Goal: Use online tool/utility: Utilize a website feature to perform a specific function

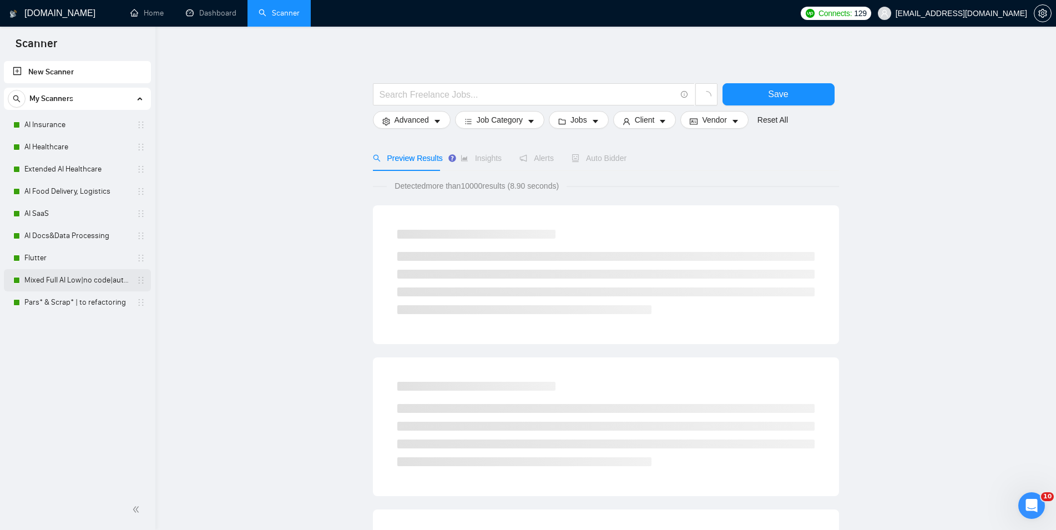
click at [69, 281] on link "Mixed Full AI Low|no code|automations" at bounding box center [76, 280] width 105 height 22
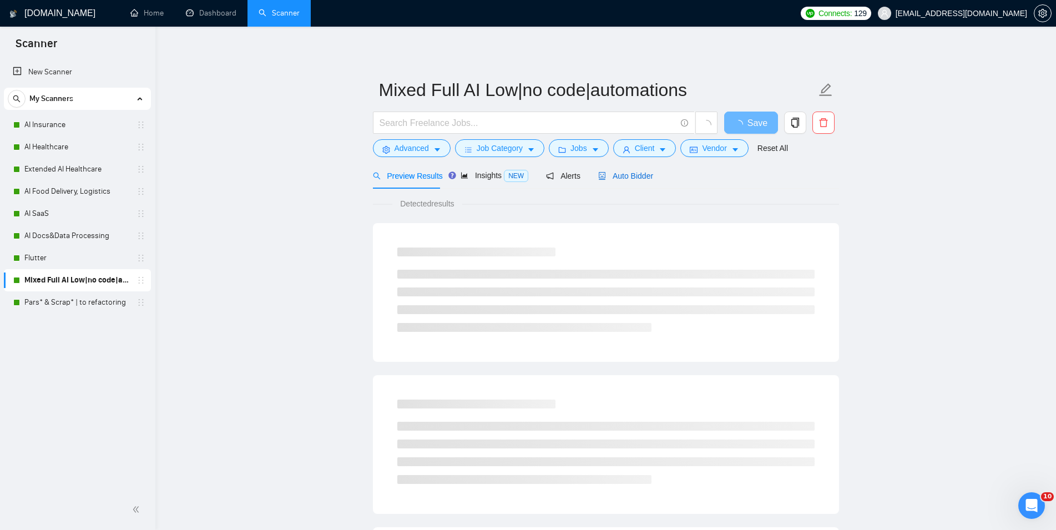
click at [612, 180] on span "Auto Bidder" at bounding box center [625, 175] width 55 height 9
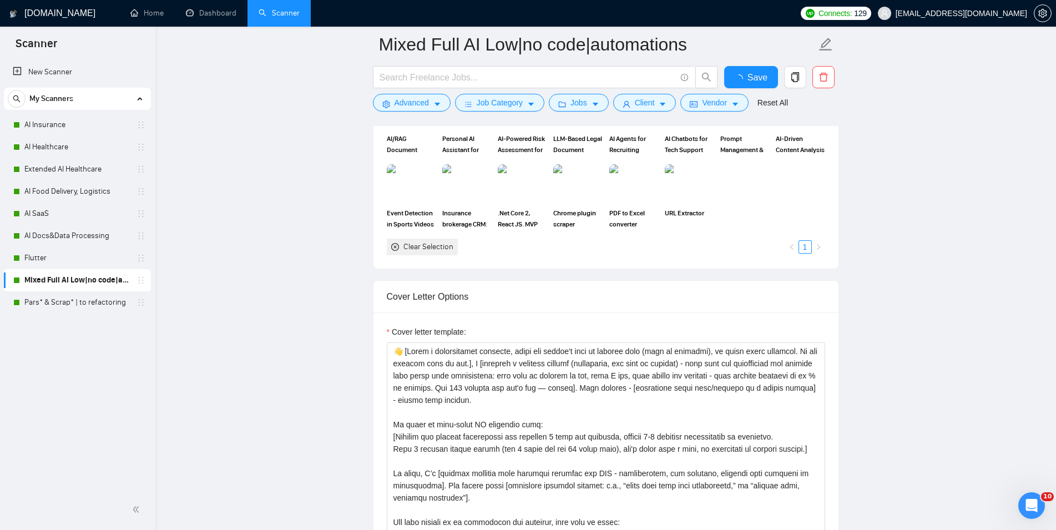
scroll to position [1132, 0]
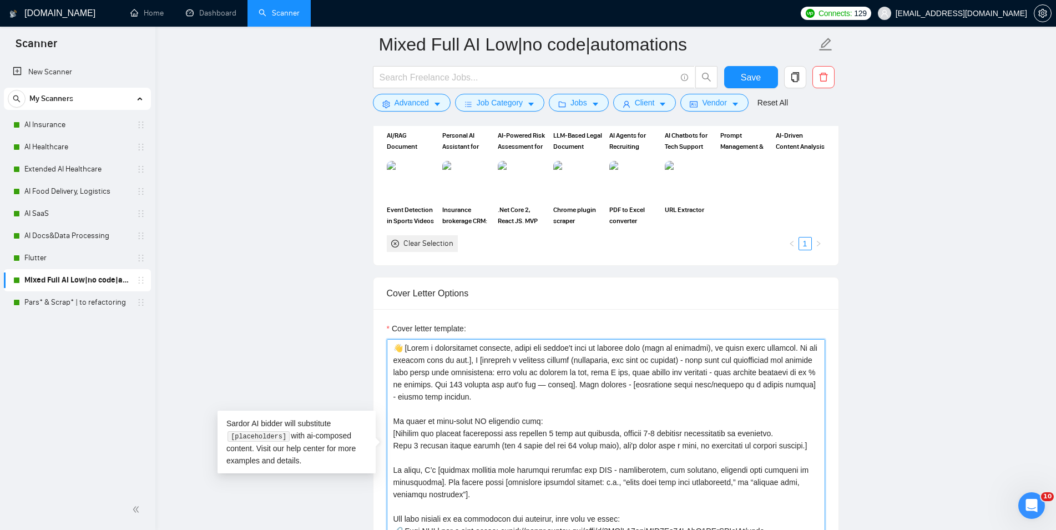
drag, startPoint x: 746, startPoint y: 359, endPoint x: 486, endPoint y: 368, distance: 260.3
click at [486, 368] on textarea "Cover letter template:" at bounding box center [606, 464] width 438 height 250
drag, startPoint x: 671, startPoint y: 360, endPoint x: 743, endPoint y: 360, distance: 72.1
click at [743, 360] on textarea "Cover letter template:" at bounding box center [606, 464] width 438 height 250
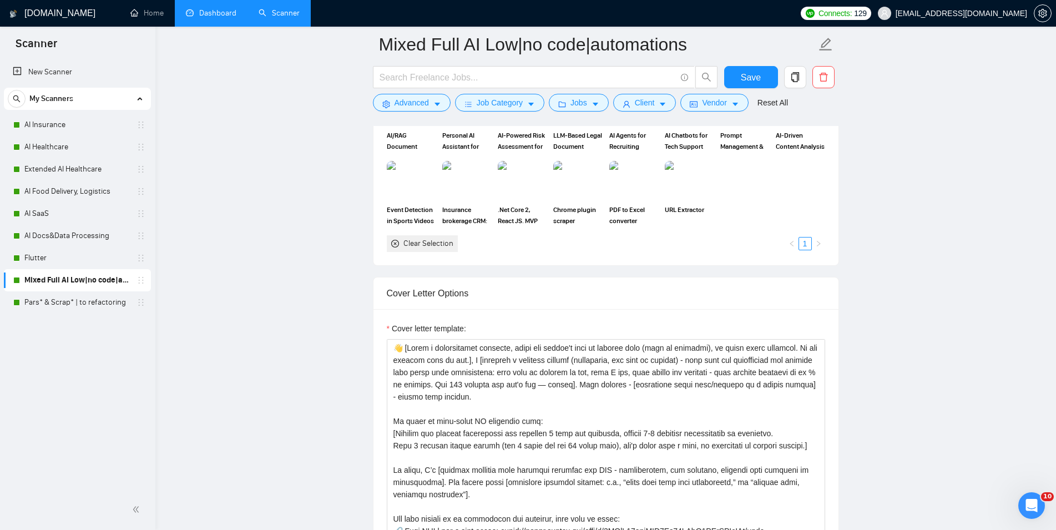
click at [223, 18] on link "Dashboard" at bounding box center [211, 12] width 50 height 9
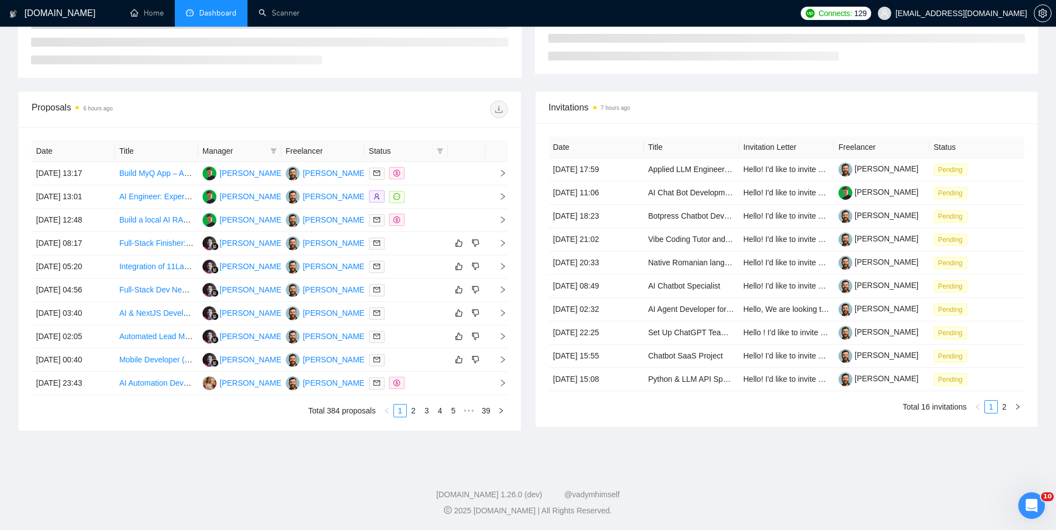
scroll to position [221, 0]
